Goal: Task Accomplishment & Management: Manage account settings

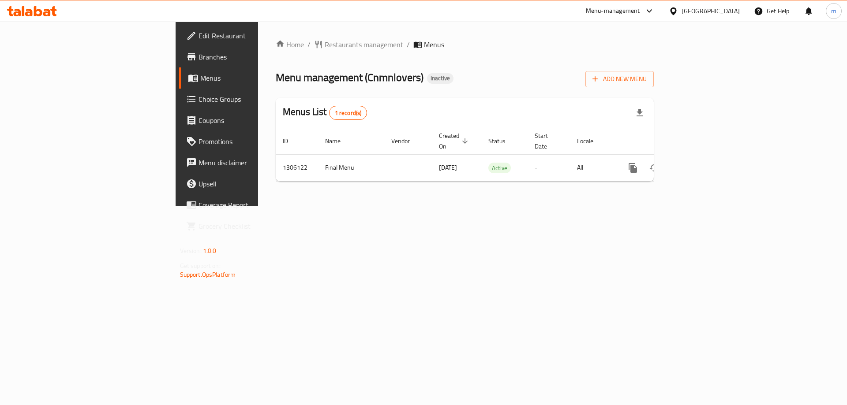
click at [735, 15] on div "Egypt" at bounding box center [710, 11] width 58 height 10
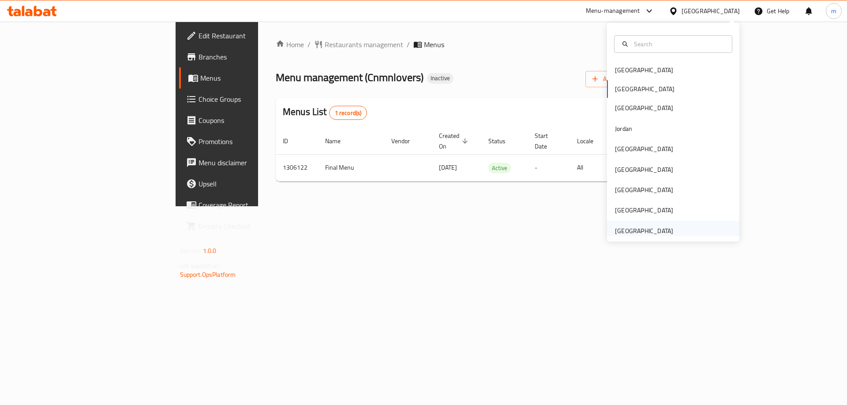
click at [654, 234] on div "[GEOGRAPHIC_DATA]" at bounding box center [644, 231] width 58 height 10
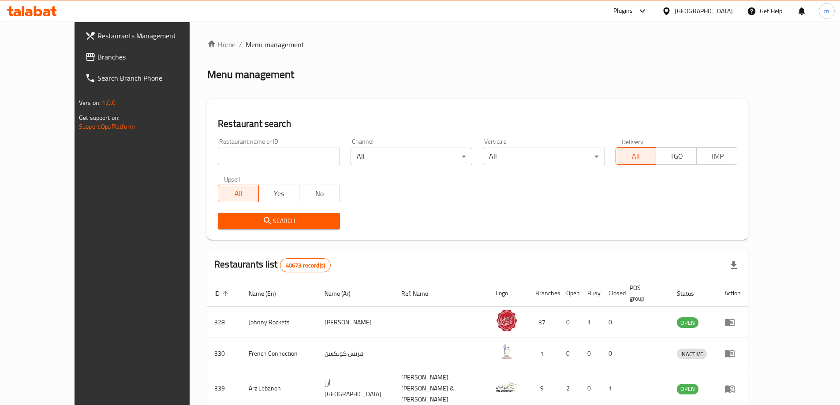
click at [97, 60] on span "Branches" at bounding box center [152, 57] width 110 height 11
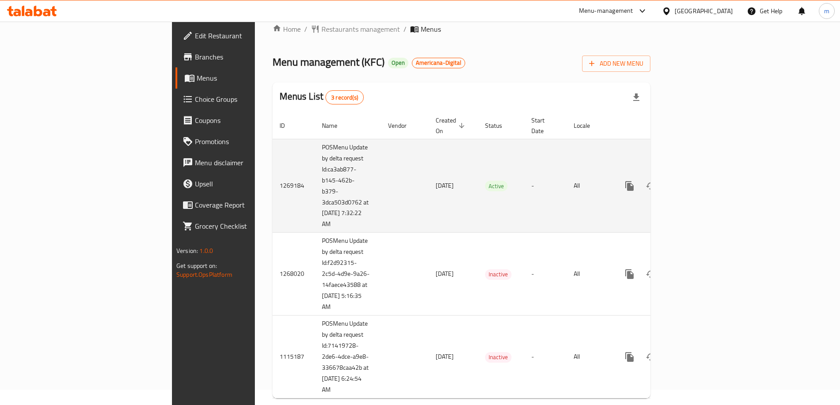
scroll to position [24, 0]
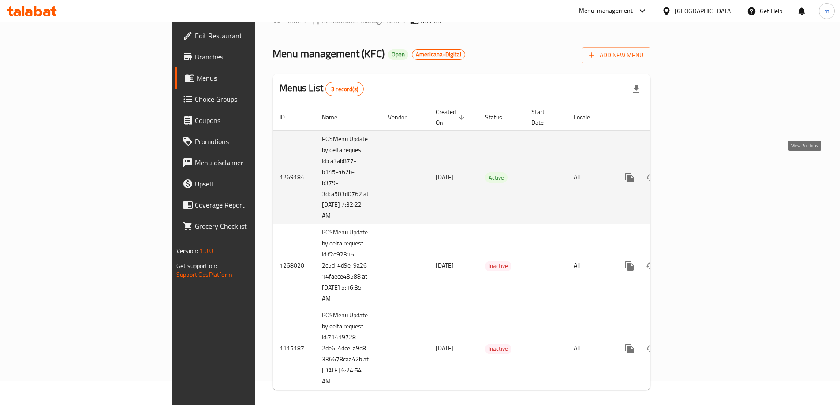
click at [698, 172] on icon "enhanced table" at bounding box center [693, 177] width 11 height 11
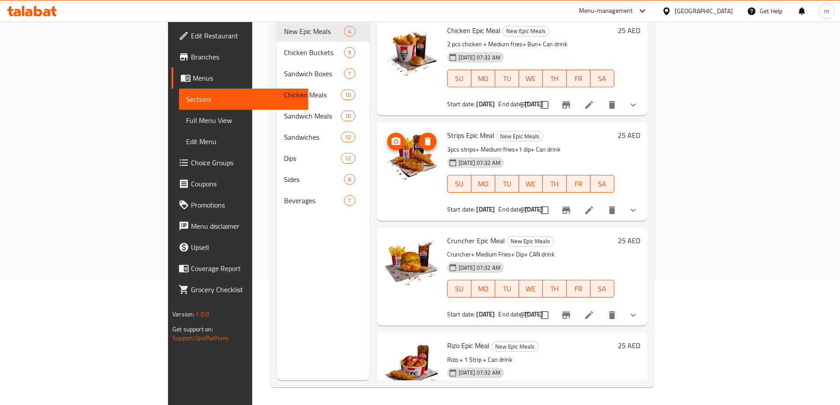
scroll to position [79, 0]
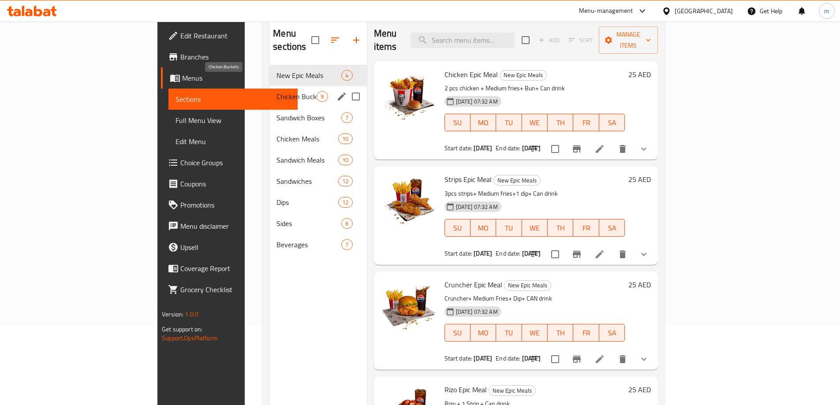
click at [276, 91] on span "Chicken Buckets" at bounding box center [296, 96] width 40 height 11
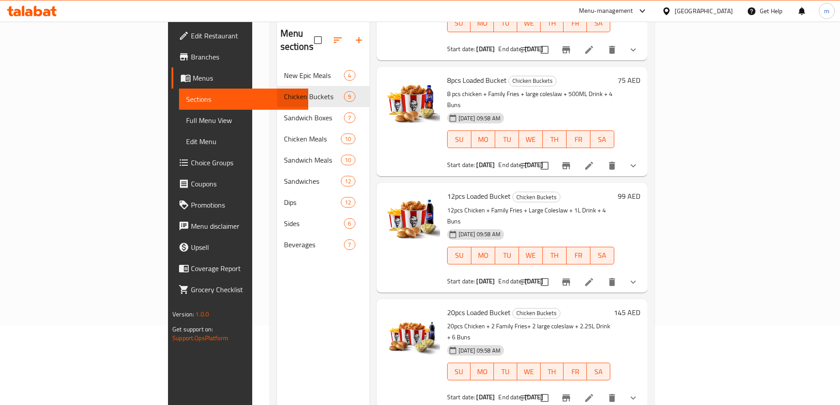
scroll to position [563, 0]
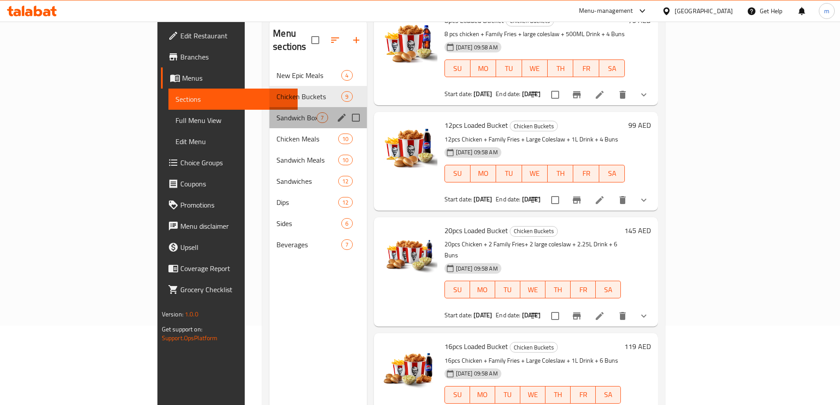
click at [269, 107] on div "Sandwich Boxes 7" at bounding box center [317, 117] width 97 height 21
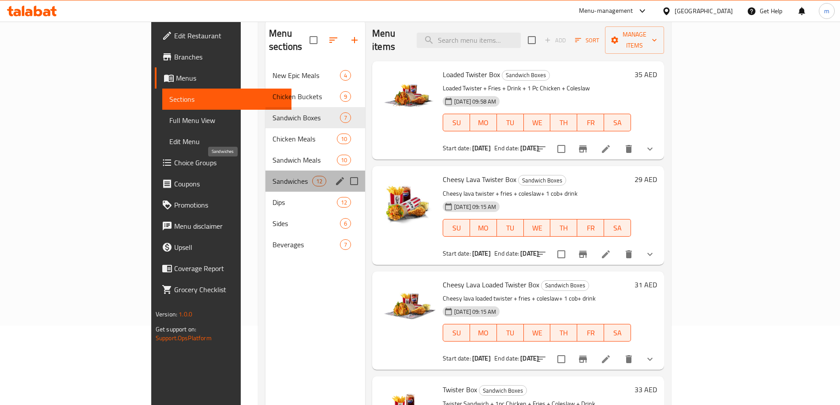
click at [272, 176] on span "Sandwiches" at bounding box center [292, 181] width 40 height 11
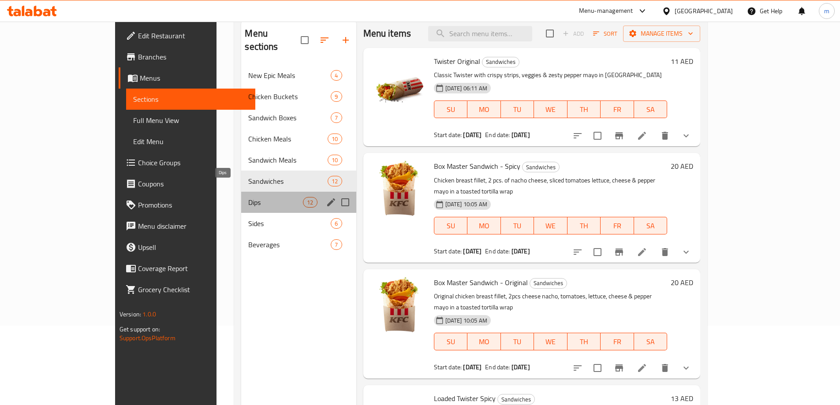
click at [248, 197] on span "Dips" at bounding box center [275, 202] width 55 height 11
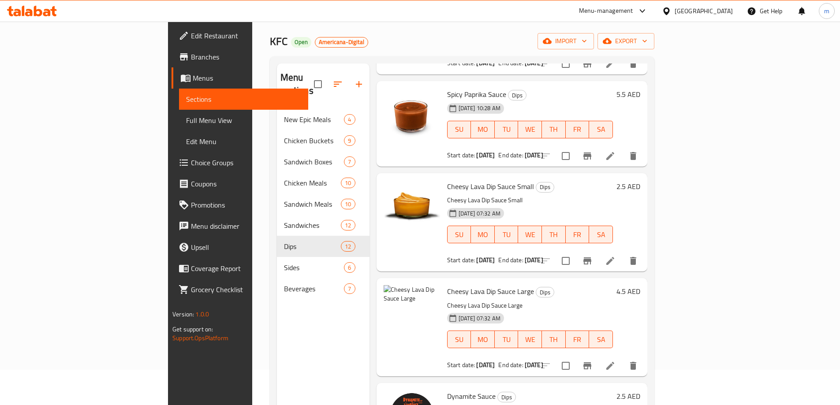
scroll to position [485, 0]
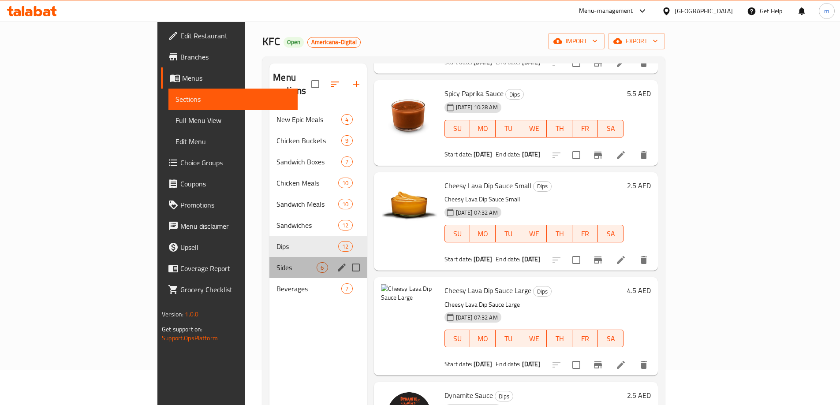
click at [269, 261] on div "Sides 6" at bounding box center [317, 267] width 97 height 21
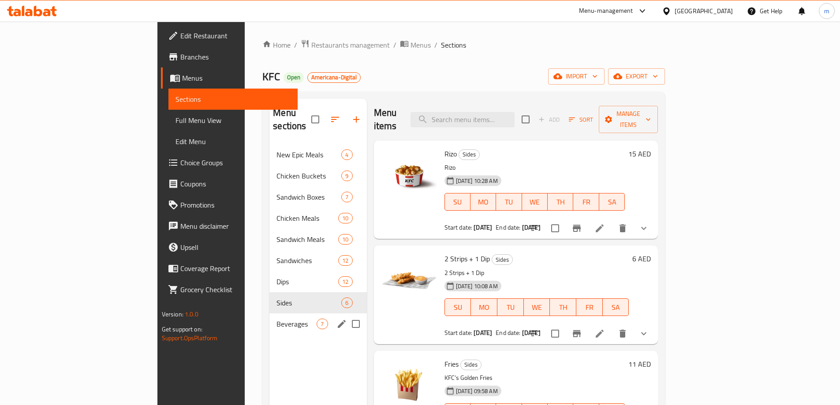
click at [276, 319] on span "Beverages" at bounding box center [296, 324] width 40 height 11
